Goal: Information Seeking & Learning: Learn about a topic

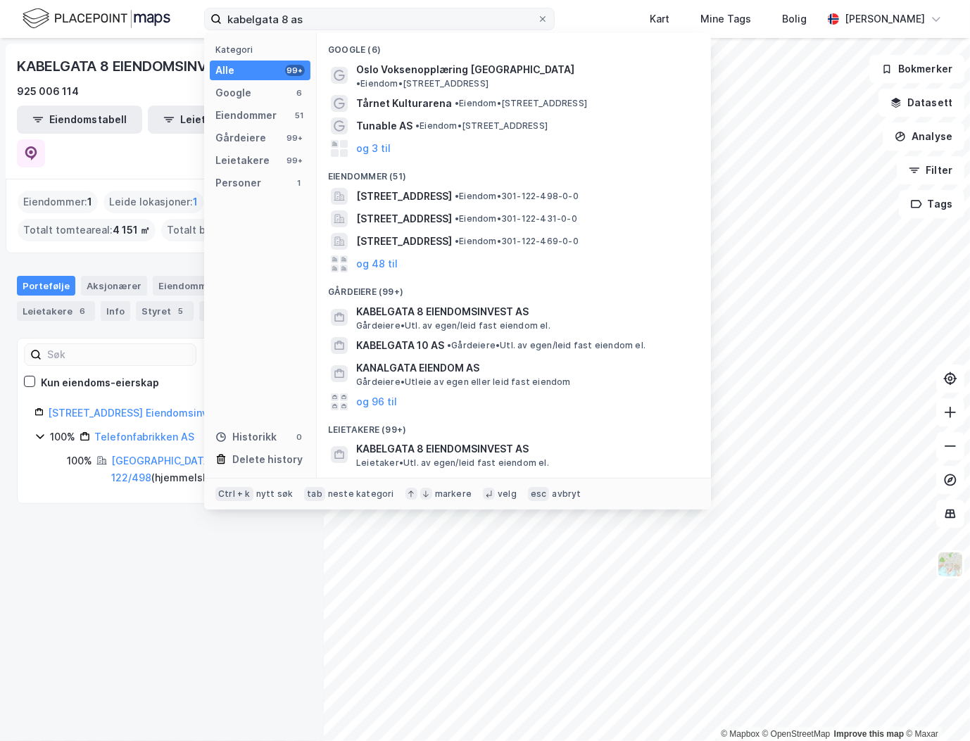
click at [470, 24] on input "kabelgata 8 as" at bounding box center [379, 18] width 315 height 21
click at [470, 23] on input "kabelgata 8 as" at bounding box center [379, 18] width 315 height 21
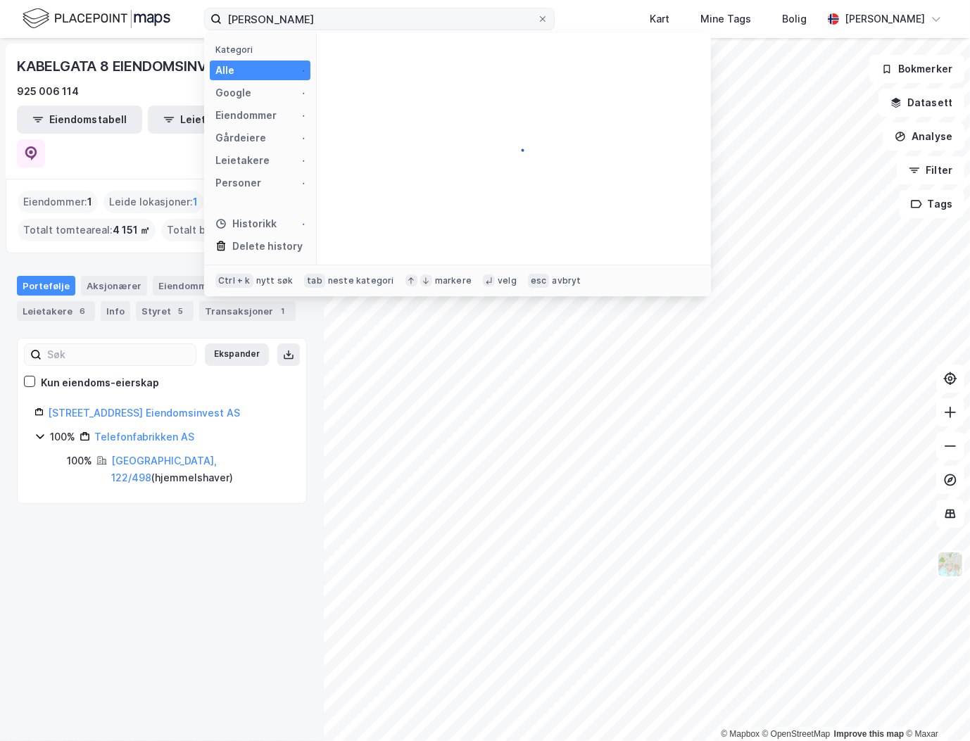
type input "[PERSON_NAME]"
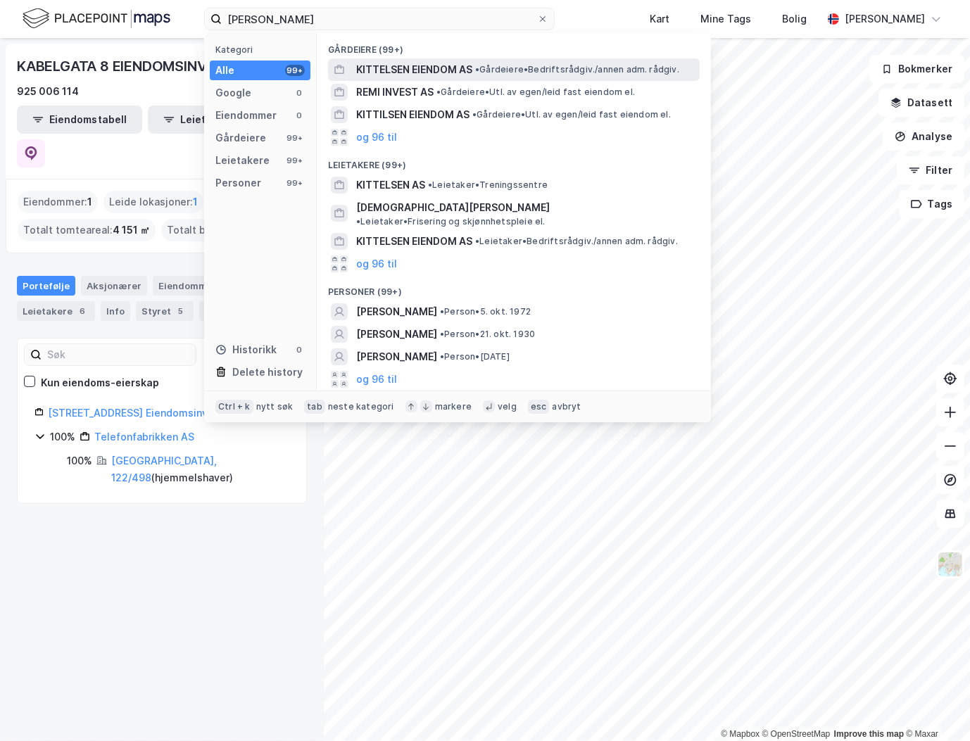
click at [441, 73] on span "KITTELSEN EIENDOM AS" at bounding box center [414, 69] width 116 height 17
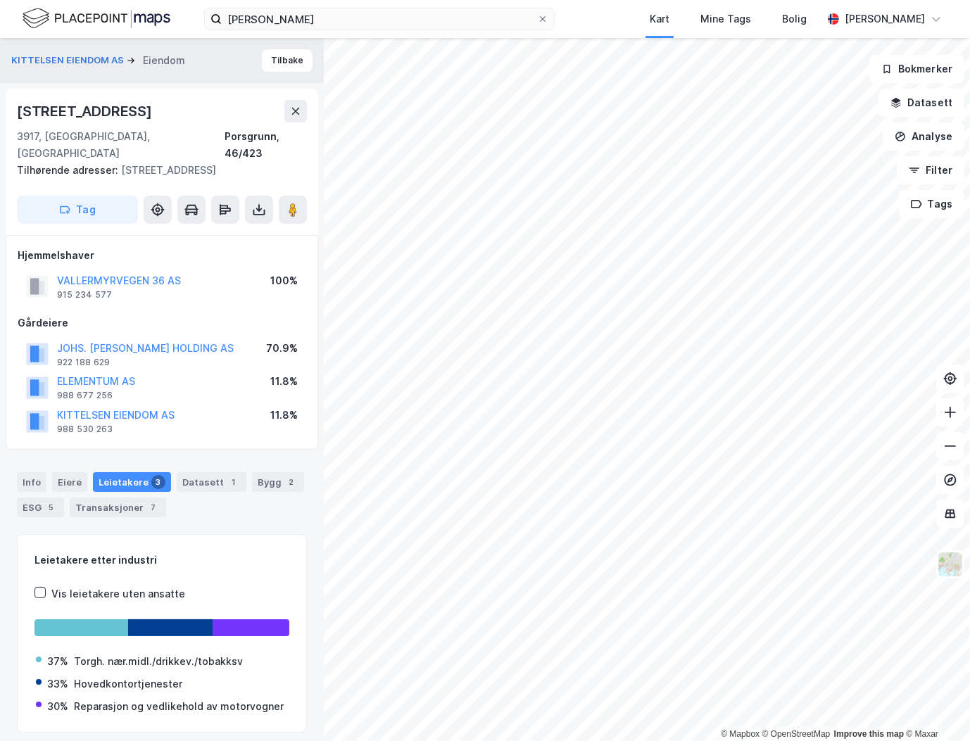
scroll to position [1, 0]
drag, startPoint x: 206, startPoint y: 258, endPoint x: 56, endPoint y: 264, distance: 150.1
click at [56, 269] on div "VALLERMYRVEGEN 36 AS 915 234 577 100%" at bounding box center [162, 286] width 289 height 34
copy button "VALLERMYRVEGEN 36 AS"
click at [243, 269] on div "VALLERMYRVEGEN 36 AS 915 234 577 100%" at bounding box center [162, 286] width 289 height 34
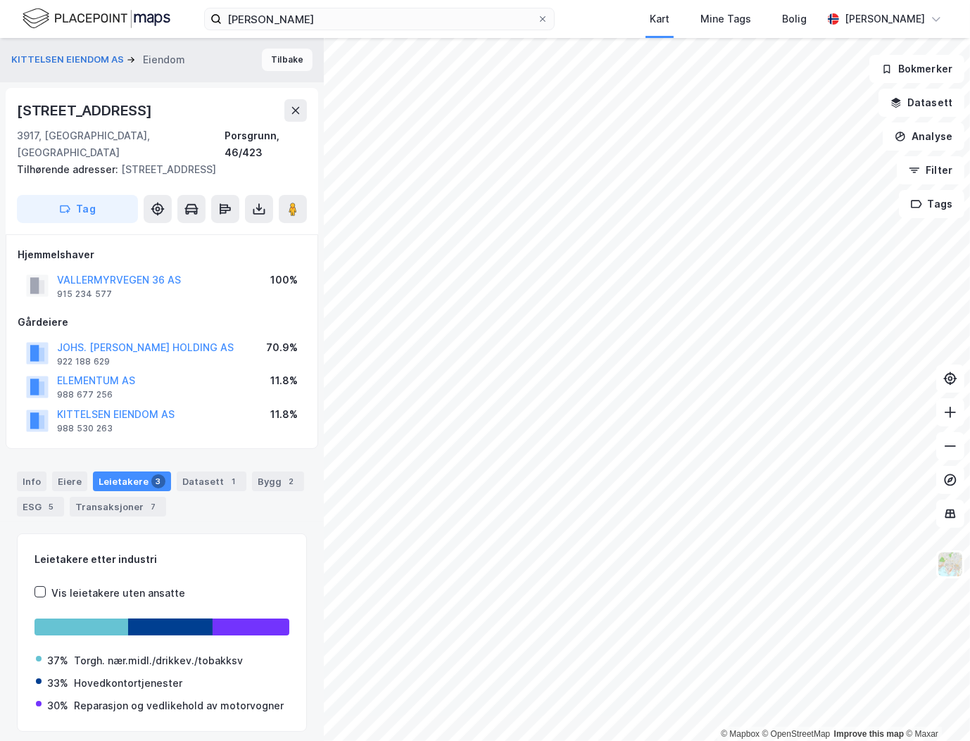
click at [289, 49] on button "Tilbake" at bounding box center [287, 60] width 51 height 23
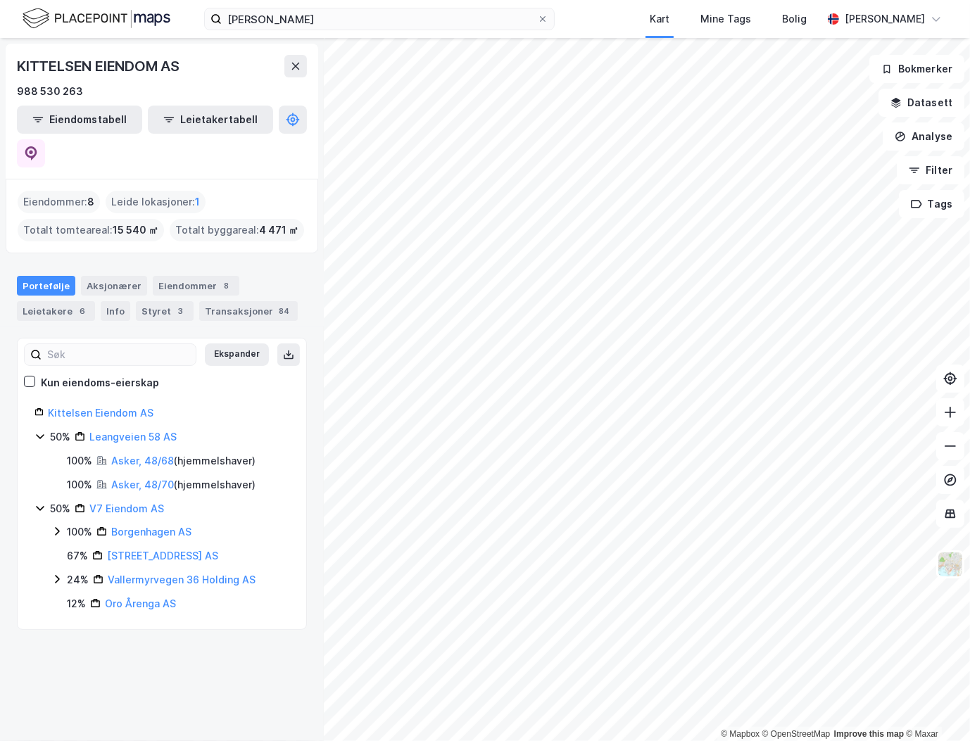
click at [625, 18] on div "[PERSON_NAME] Kart Mine Tags Bolig [PERSON_NAME]" at bounding box center [485, 19] width 970 height 38
click at [357, 32] on div "[PERSON_NAME] Kart Mine Tags Bolig [PERSON_NAME]" at bounding box center [485, 19] width 970 height 38
click at [346, 18] on input "[PERSON_NAME]" at bounding box center [379, 18] width 315 height 21
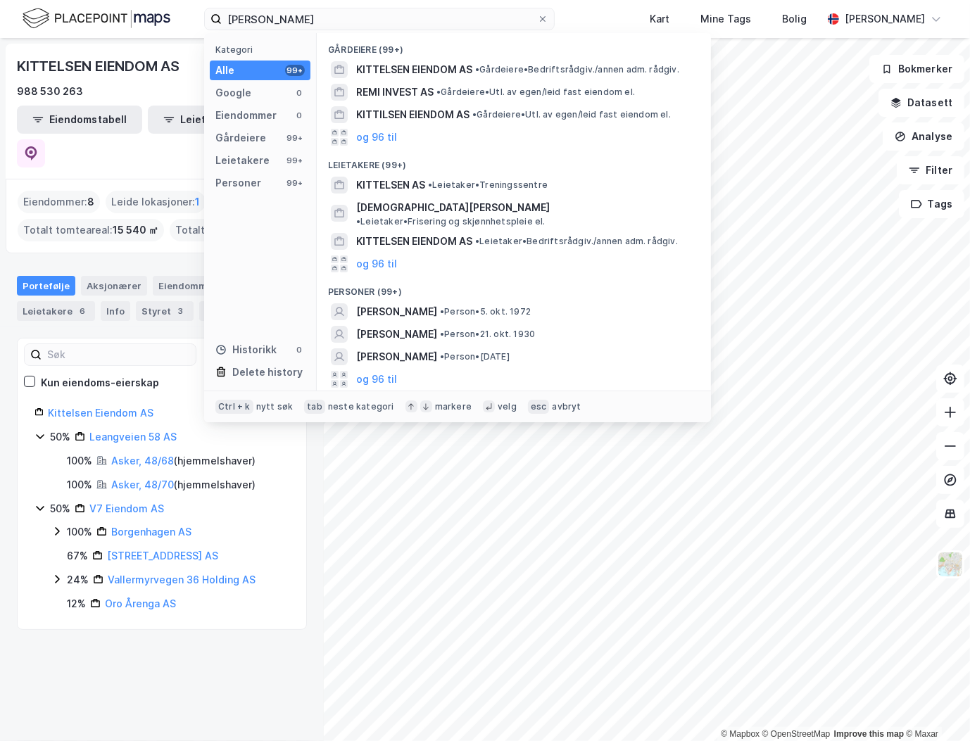
click at [603, 18] on div "[PERSON_NAME] Kategori Alle 99+ Google 0 Eiendommer 0 Gårdeiere 99+ Leietakere …" at bounding box center [485, 19] width 970 height 38
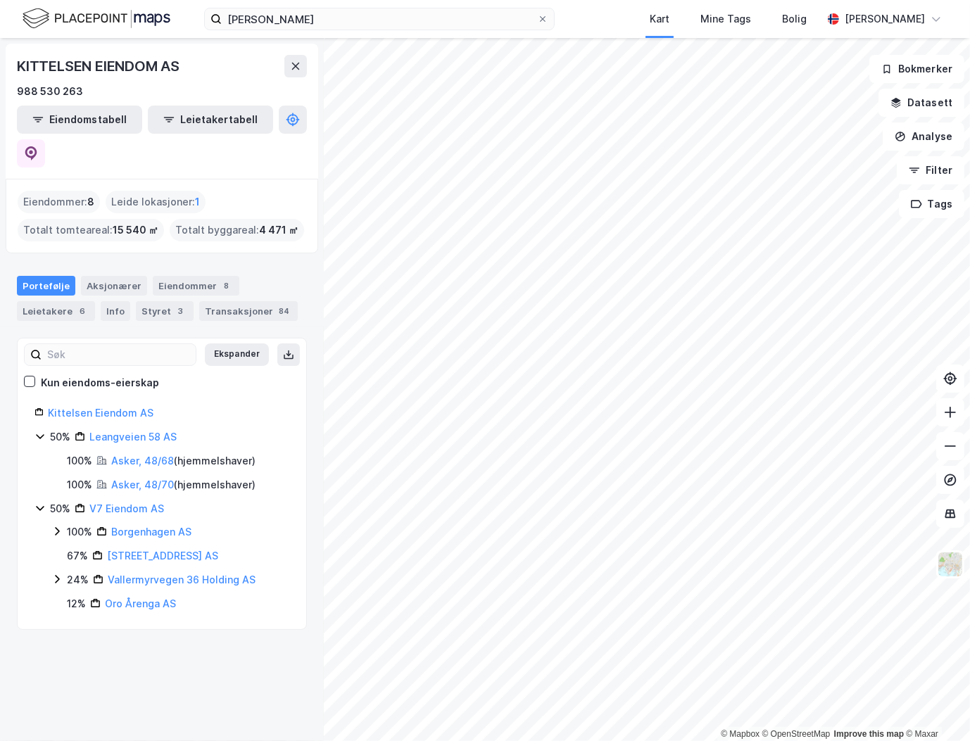
click at [603, 18] on div "[PERSON_NAME] Kart Mine Tags Bolig [PERSON_NAME]" at bounding box center [485, 19] width 970 height 38
drag, startPoint x: 459, startPoint y: 25, endPoint x: 546, endPoint y: 25, distance: 87.3
click at [460, 24] on input "[PERSON_NAME]" at bounding box center [379, 18] width 315 height 21
click at [588, 18] on div "[PERSON_NAME] Kart Mine Tags Bolig [PERSON_NAME]" at bounding box center [485, 19] width 970 height 38
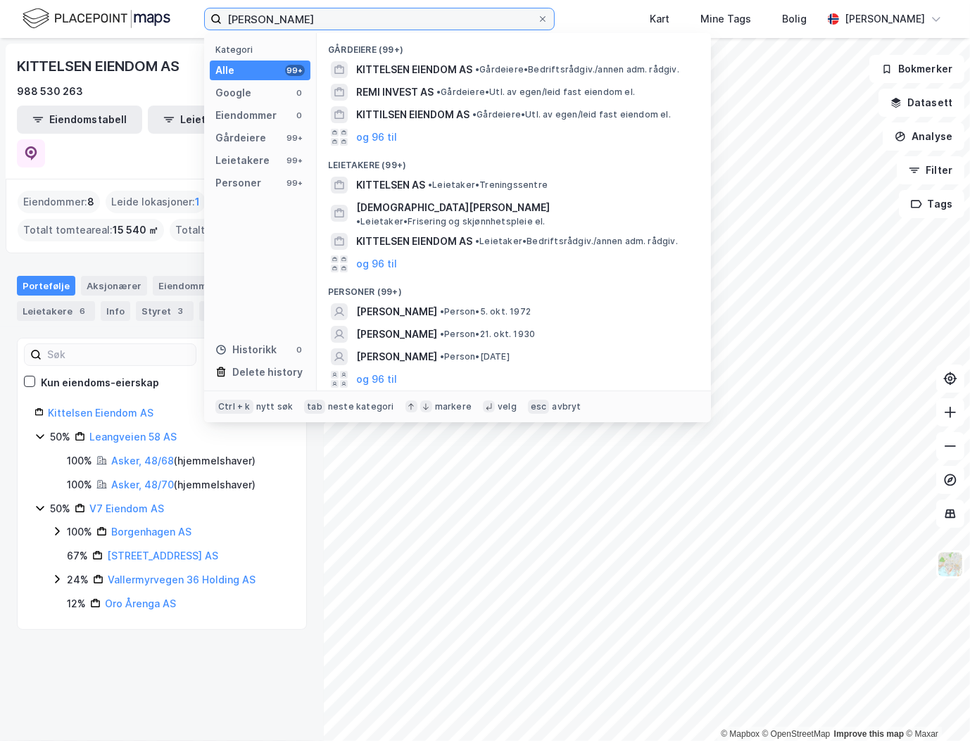
click at [358, 12] on input "[PERSON_NAME]" at bounding box center [379, 18] width 315 height 21
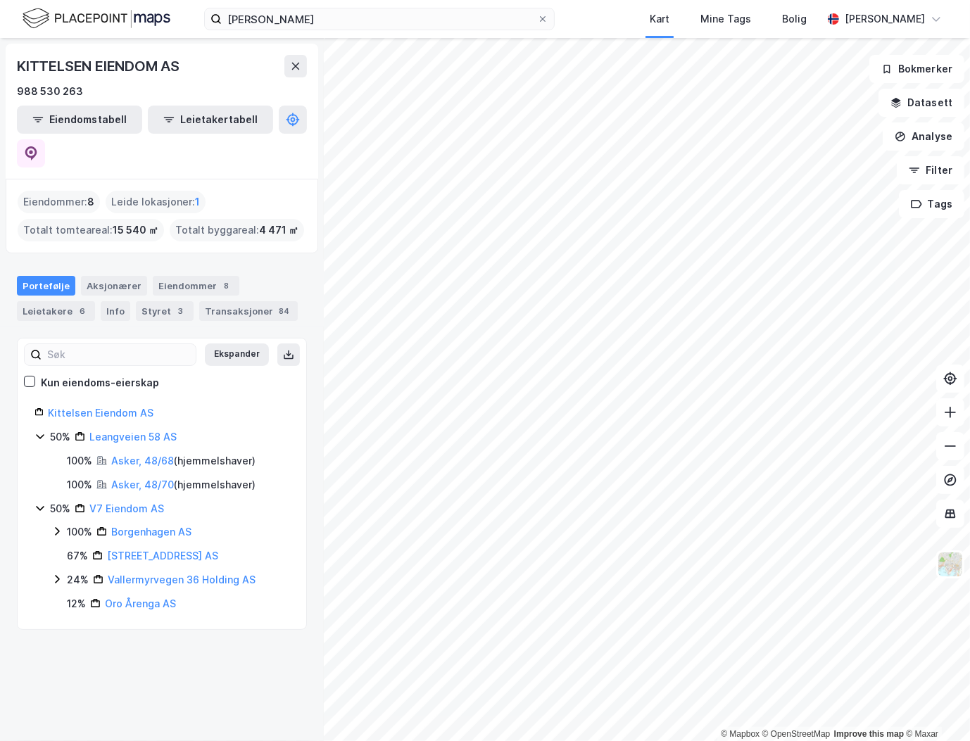
click at [607, 8] on div "[PERSON_NAME] Kart Mine Tags Bolig [PERSON_NAME]" at bounding box center [485, 19] width 970 height 38
click at [593, 15] on div "[PERSON_NAME] Kart Mine Tags Bolig [PERSON_NAME]" at bounding box center [485, 19] width 970 height 38
click at [174, 304] on div "3" at bounding box center [181, 311] width 14 height 14
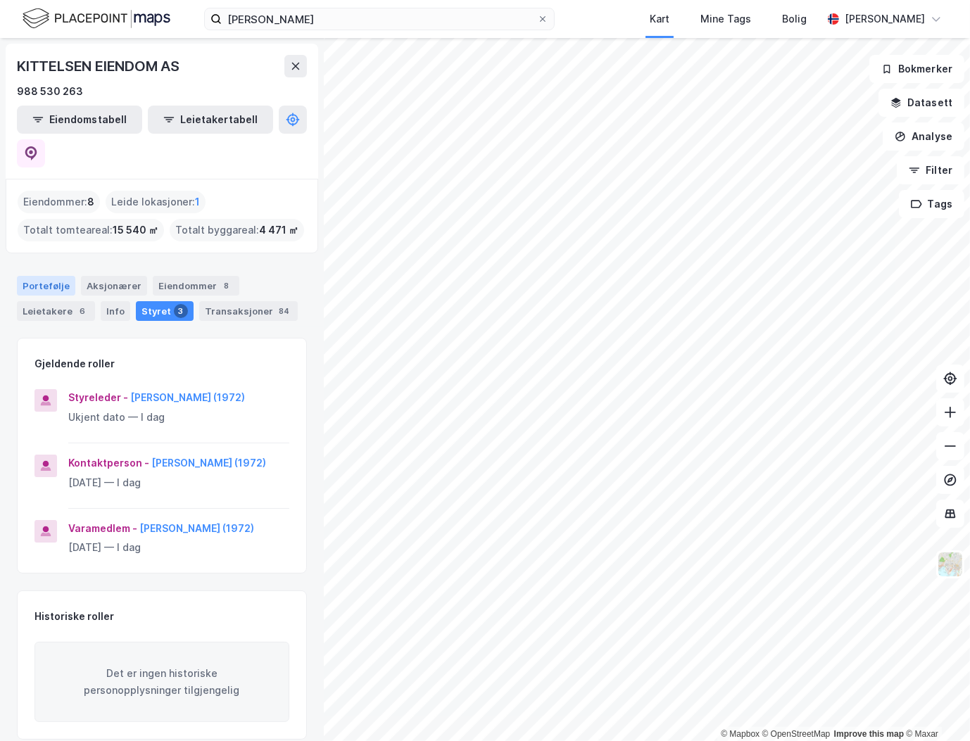
click at [37, 276] on div "Portefølje" at bounding box center [46, 286] width 58 height 20
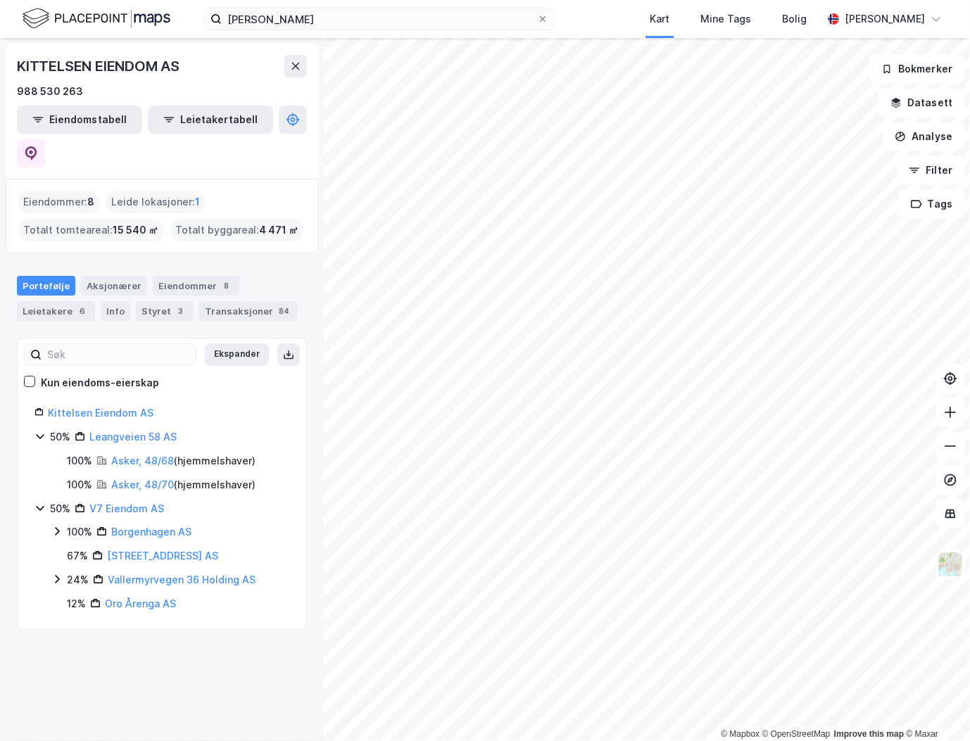
click at [268, 259] on div "Portefølje Aksjonærer Eiendommer 8 Leietakere 6 Info Styret 3 Transaksjoner 84" at bounding box center [162, 293] width 324 height 68
